Goal: Navigation & Orientation: Find specific page/section

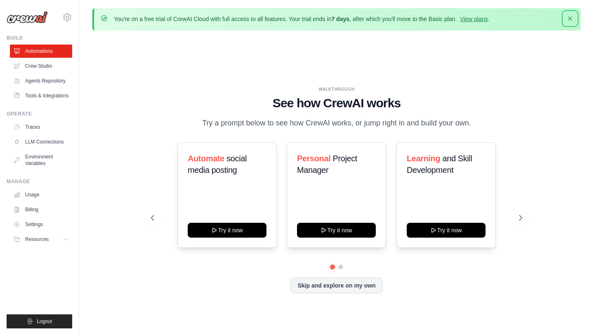
click at [567, 19] on icon "button" at bounding box center [570, 18] width 8 height 8
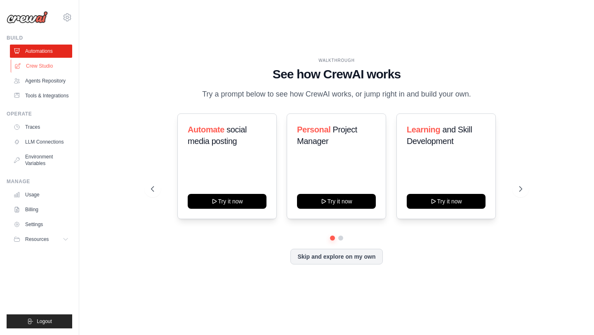
click at [51, 68] on link "Crew Studio" at bounding box center [42, 65] width 62 height 13
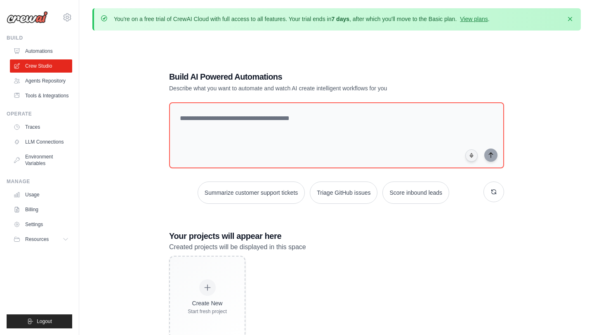
click at [47, 58] on ul "Automations Crew Studio Agents Repository Tools & Integrations" at bounding box center [41, 74] width 62 height 58
click at [47, 55] on link "Automations" at bounding box center [42, 51] width 62 height 13
